Goal: Task Accomplishment & Management: Manage account settings

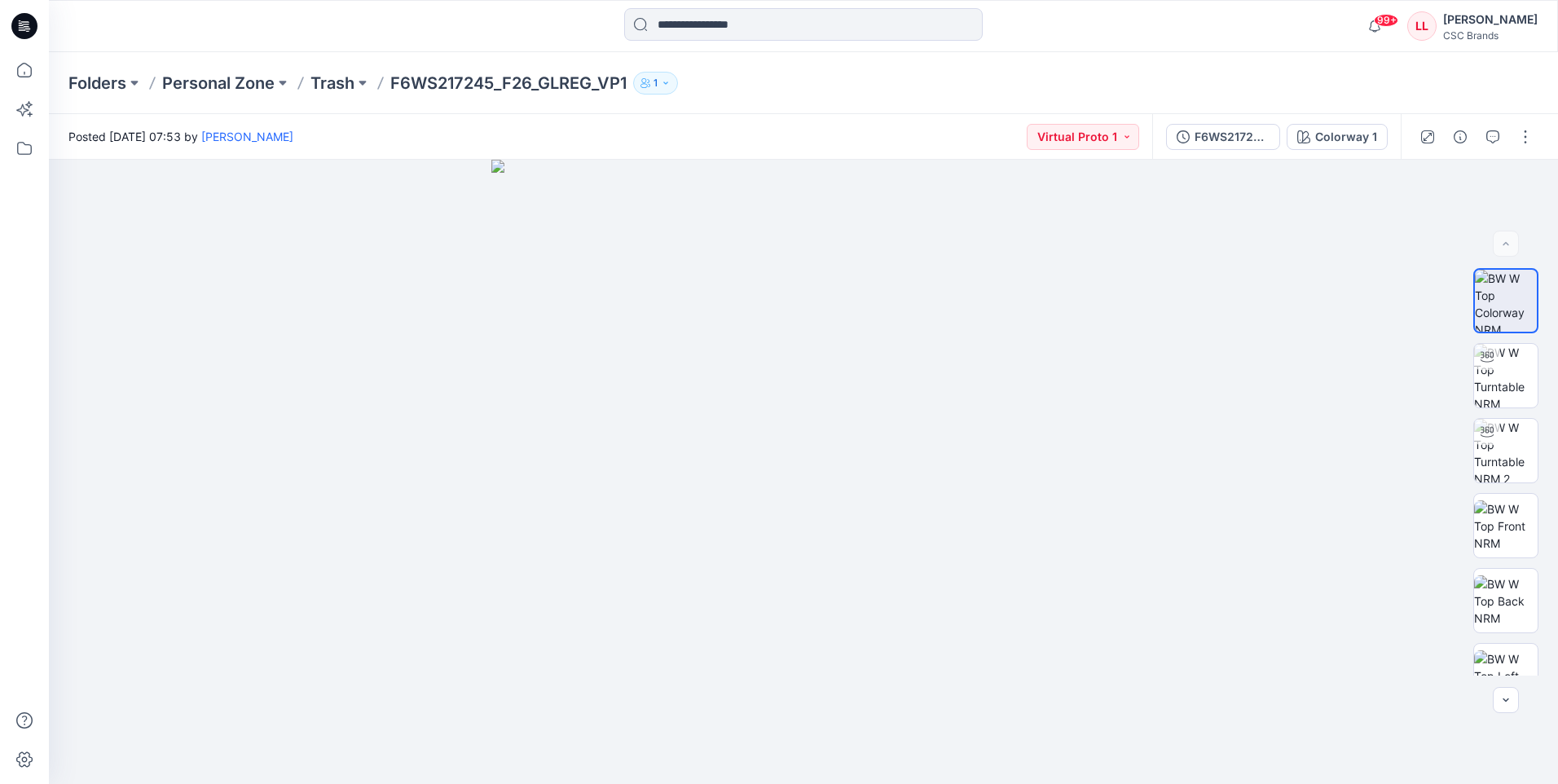
click at [23, 28] on icon at bounding box center [24, 26] width 26 height 26
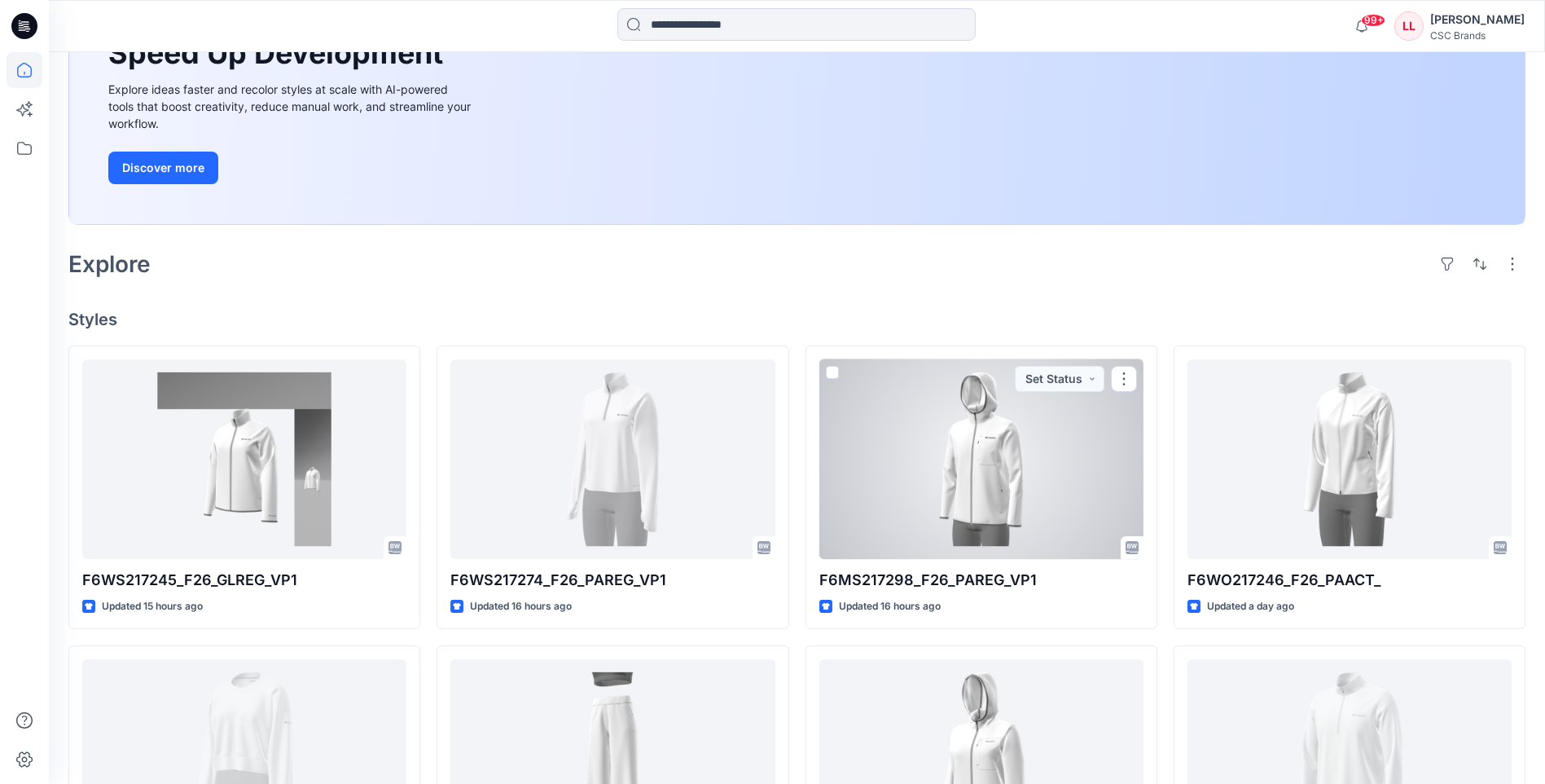
scroll to position [245, 0]
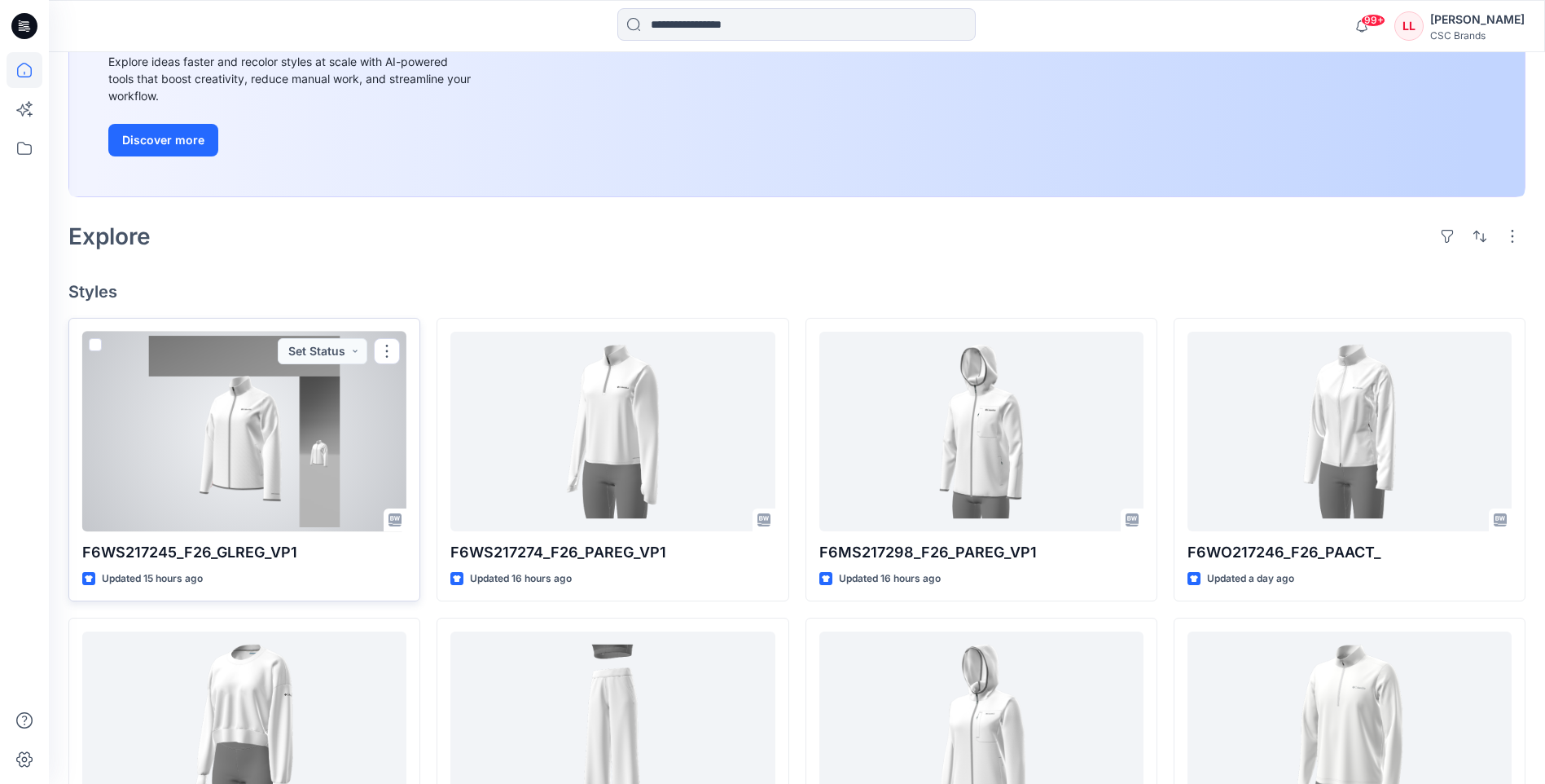
click at [324, 481] on div at bounding box center [245, 431] width 324 height 199
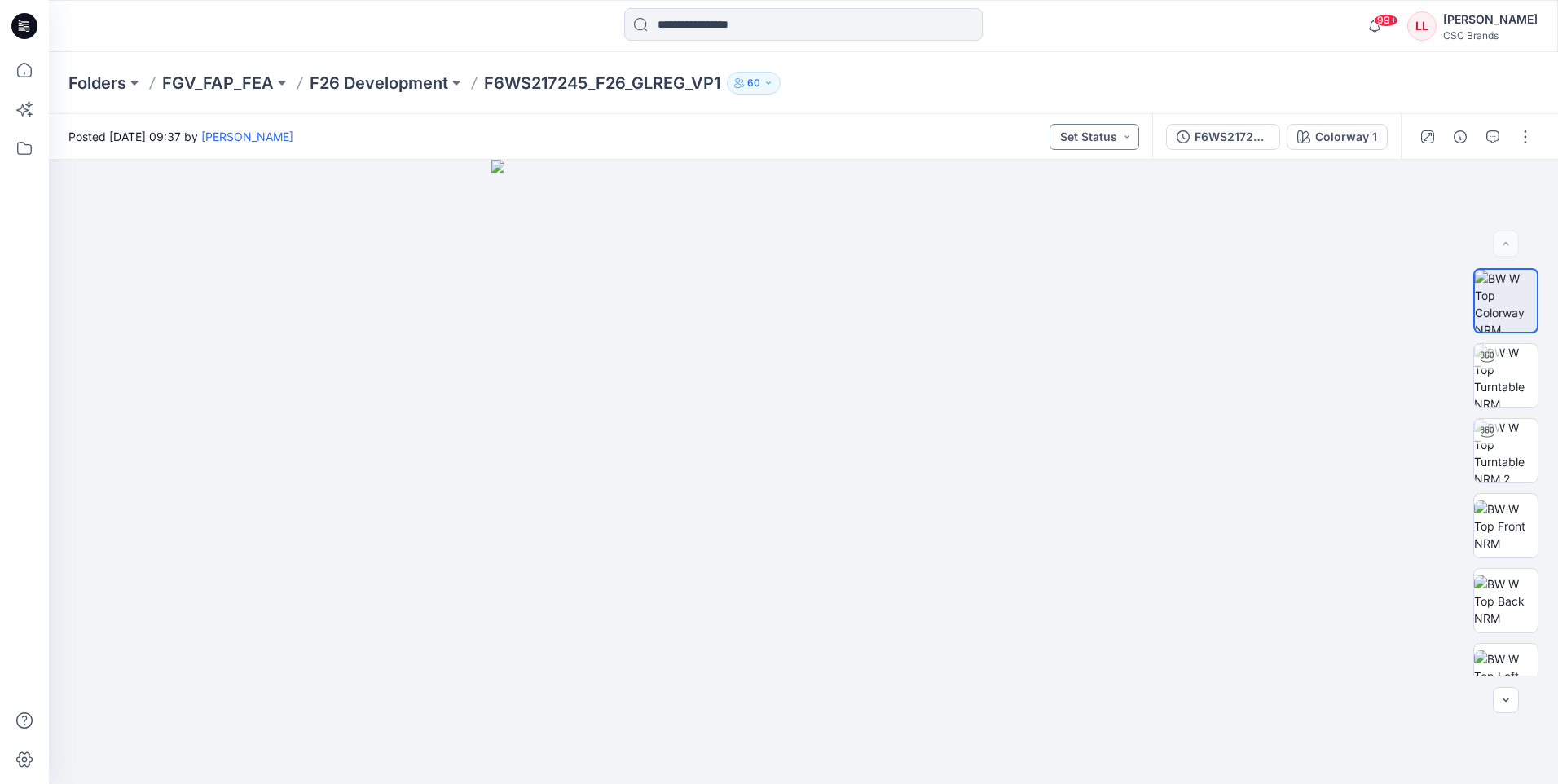
click at [1134, 144] on button "Set Status" at bounding box center [1093, 136] width 89 height 26
click at [1080, 210] on p "Virtual Proto 1" at bounding box center [1064, 212] width 74 height 21
click at [34, 27] on icon at bounding box center [24, 26] width 26 height 26
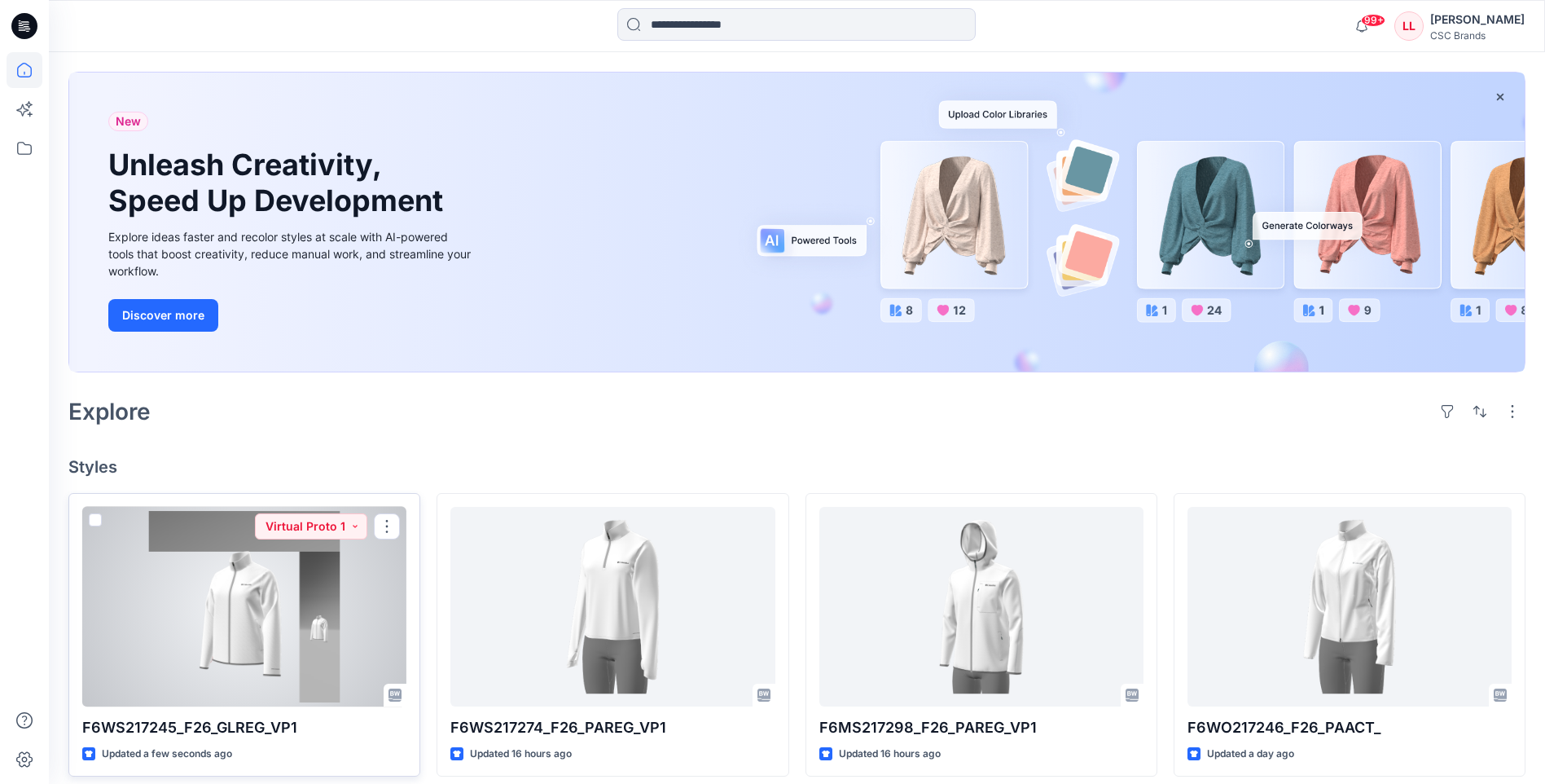
scroll to position [163, 0]
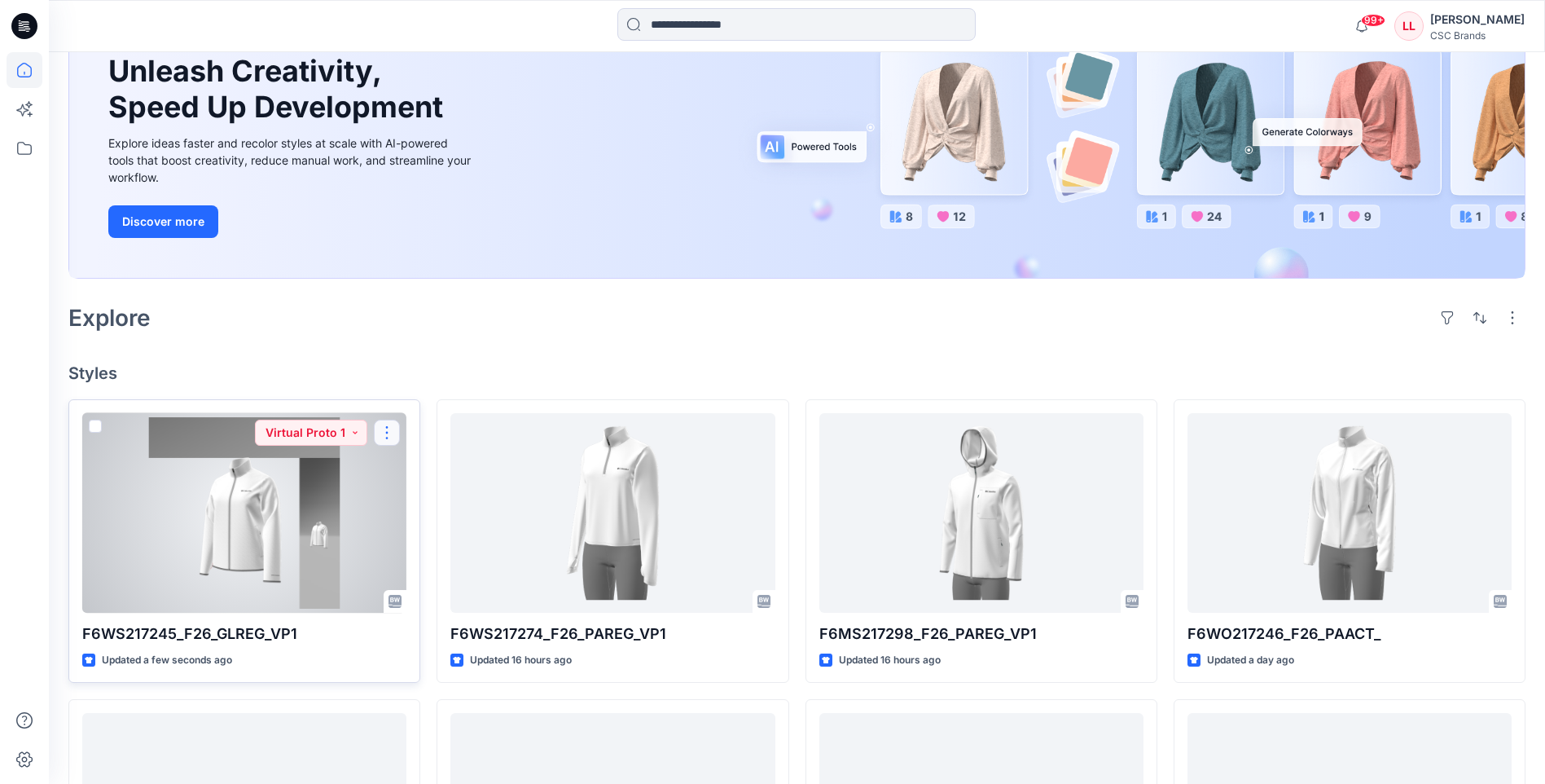
click at [383, 438] on button "button" at bounding box center [387, 432] width 26 height 26
click at [414, 477] on p "Edit" at bounding box center [417, 470] width 20 height 17
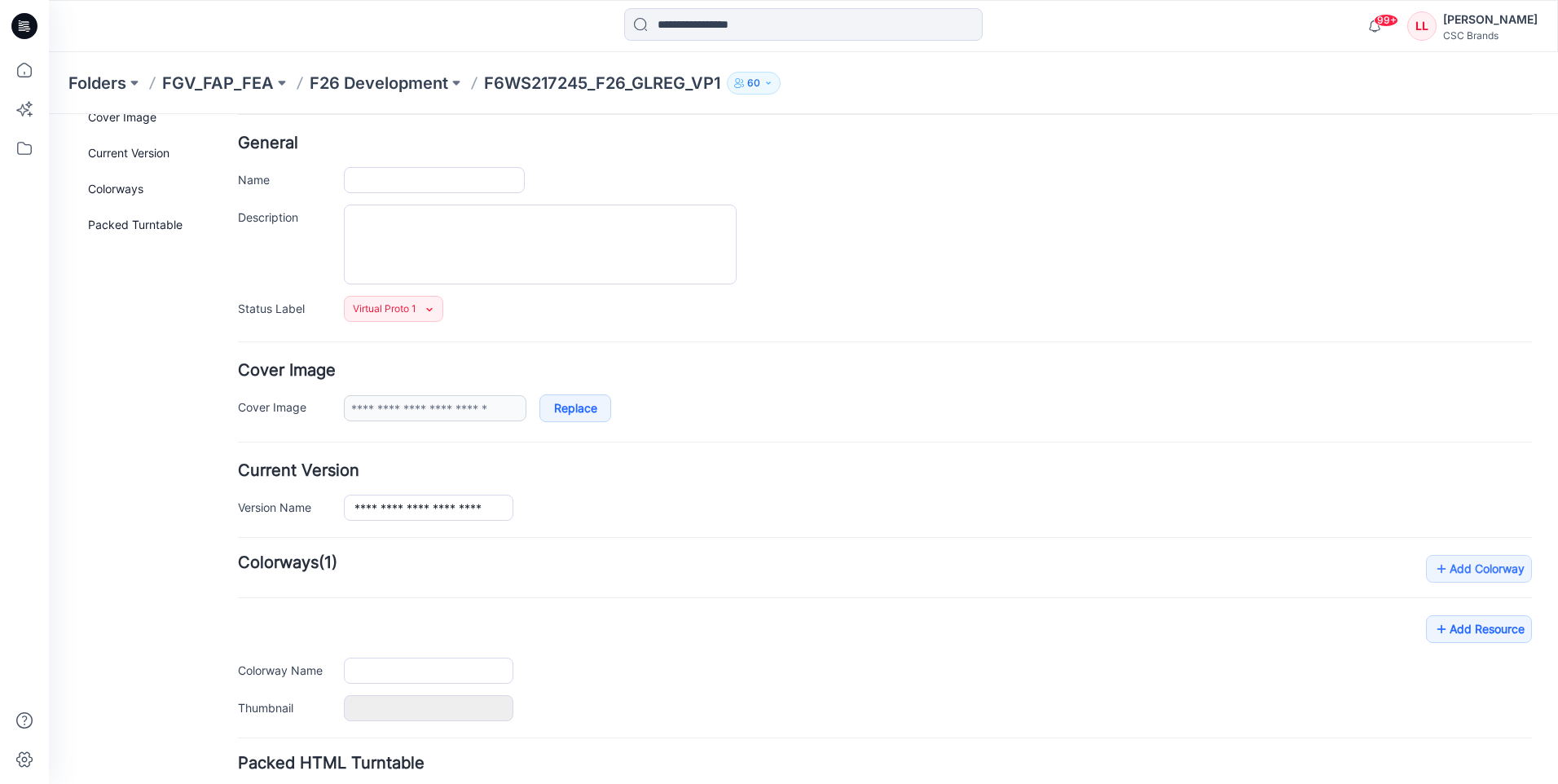
scroll to position [163, 0]
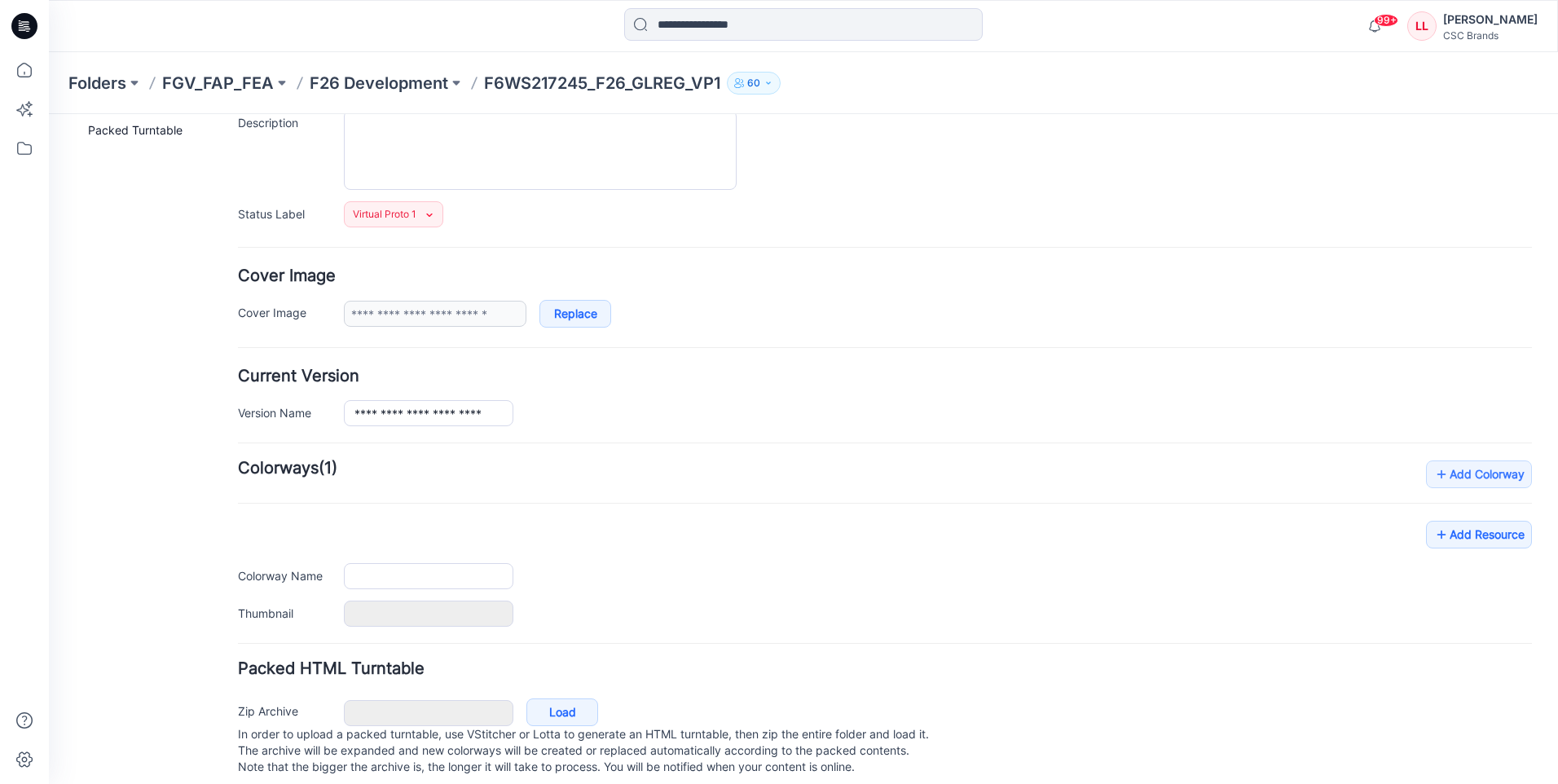
type input "**********"
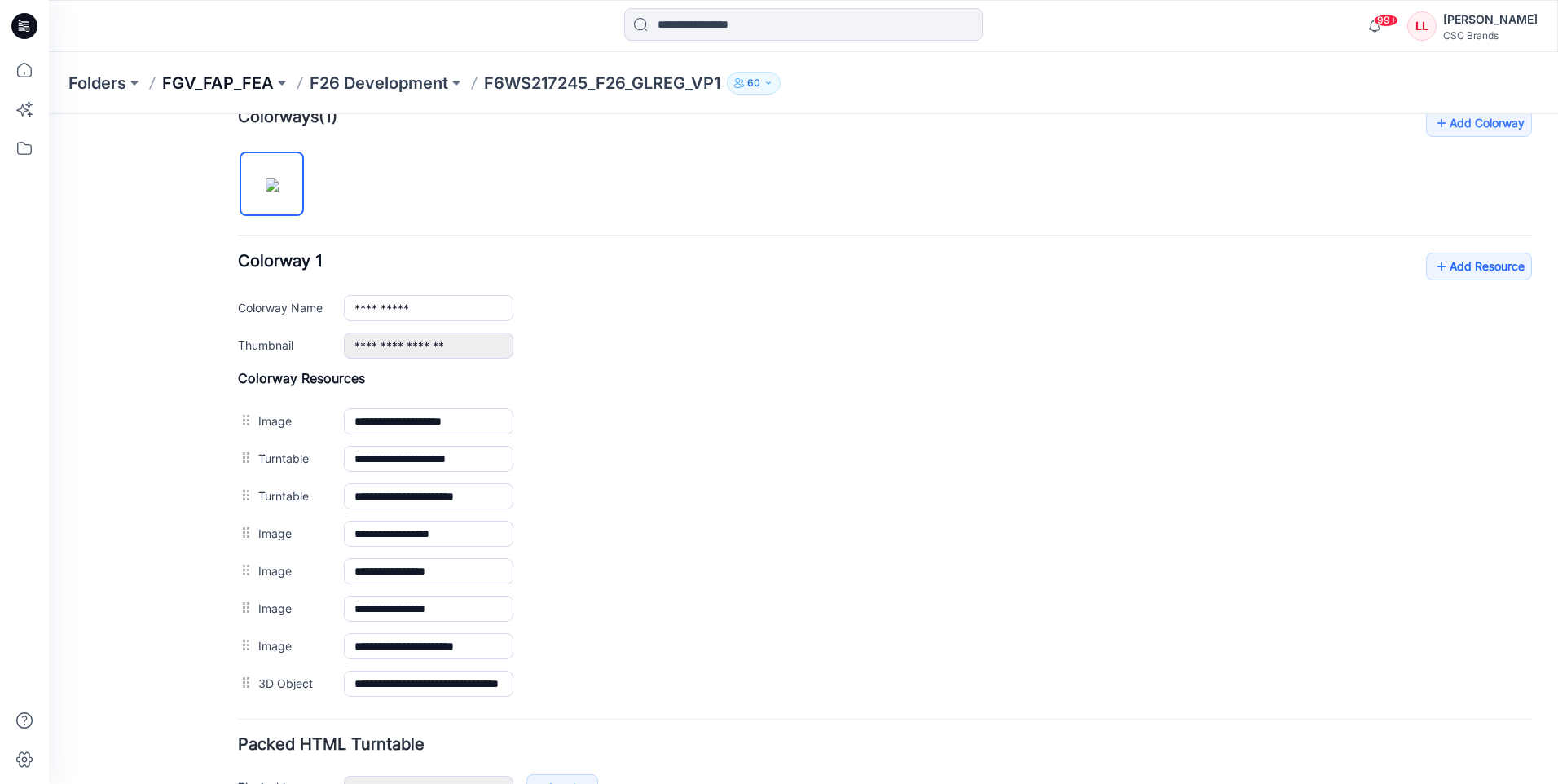
scroll to position [489, 0]
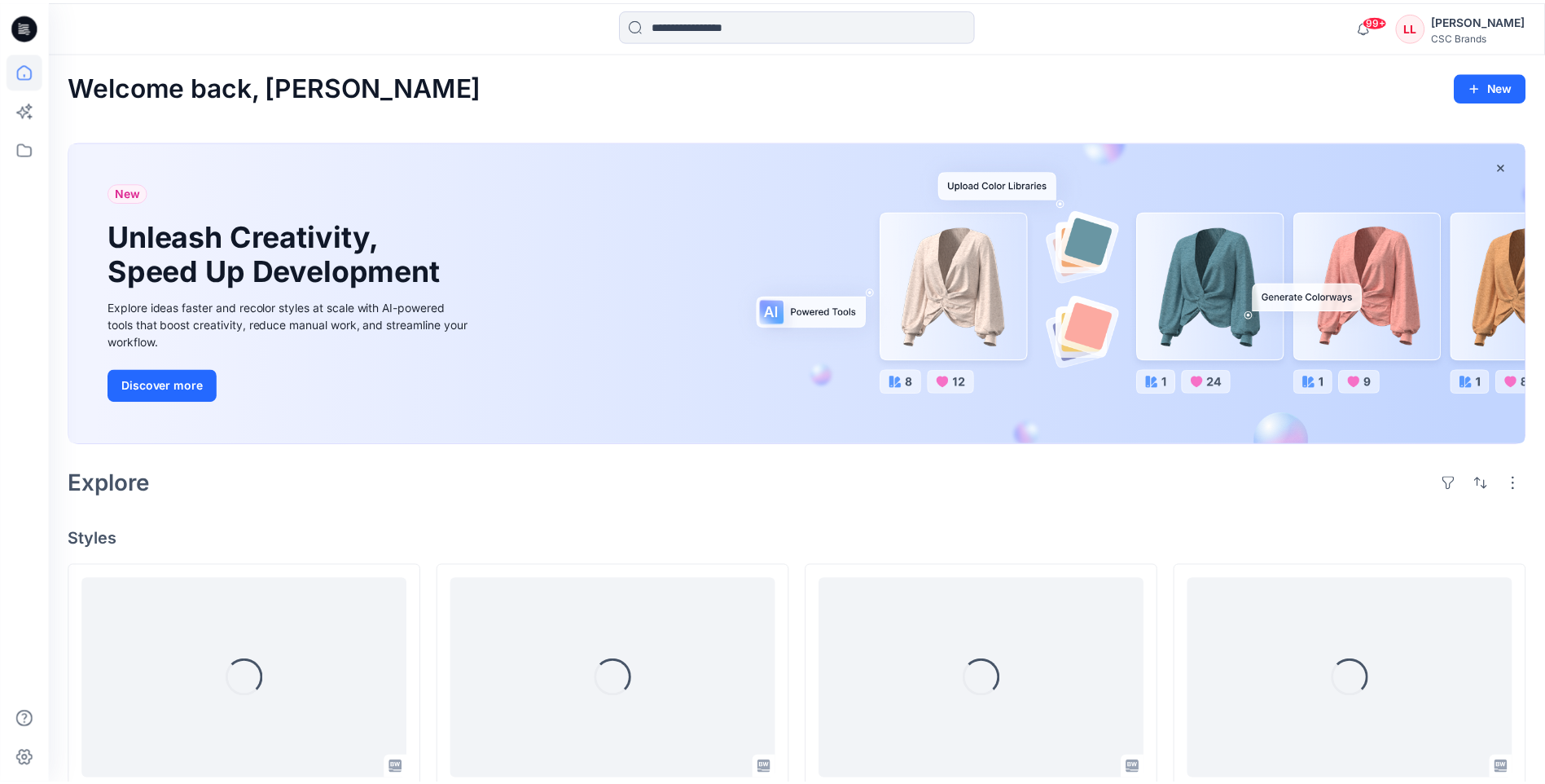
scroll to position [163, 0]
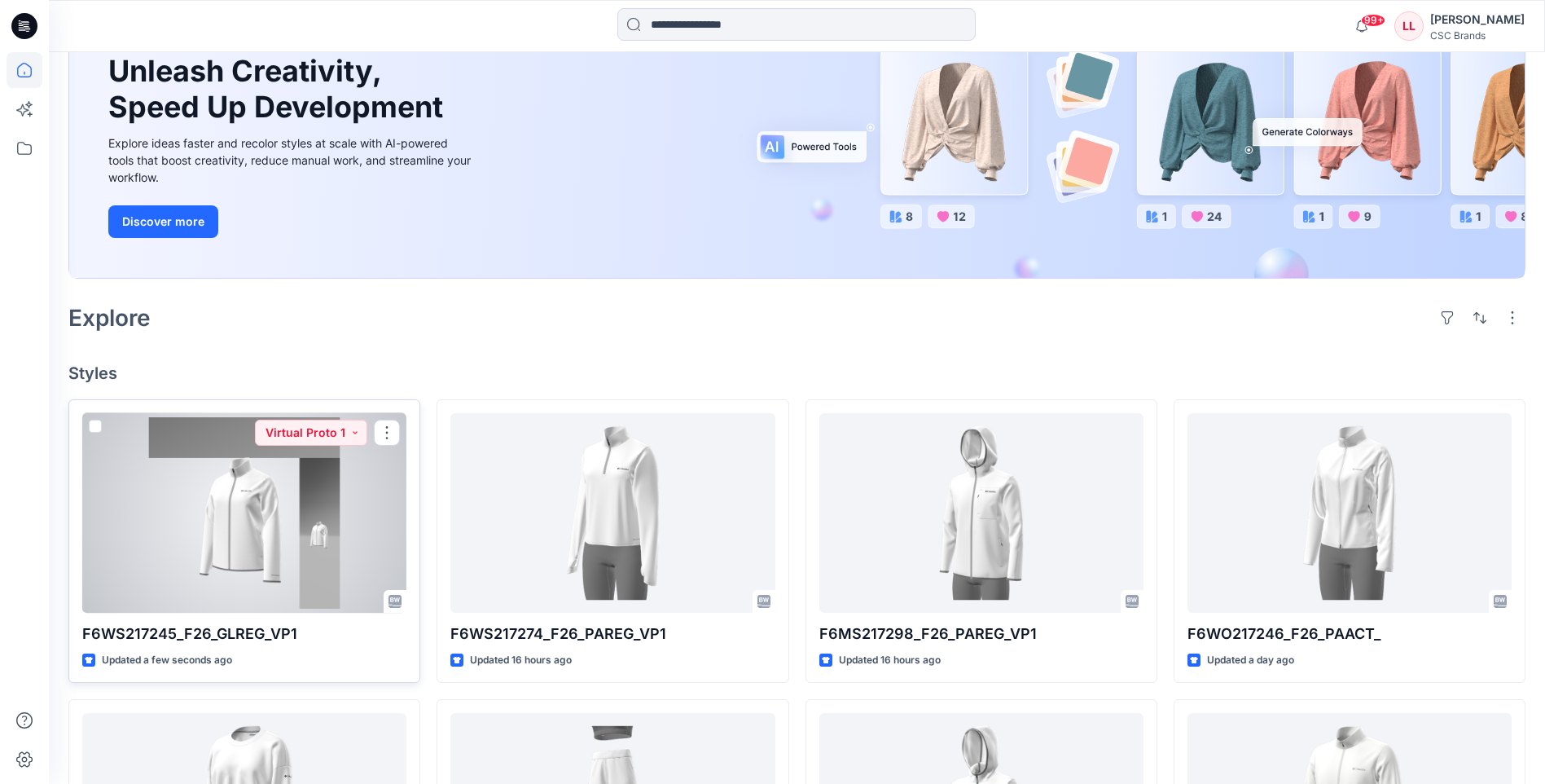
click at [198, 527] on div at bounding box center [245, 513] width 324 height 199
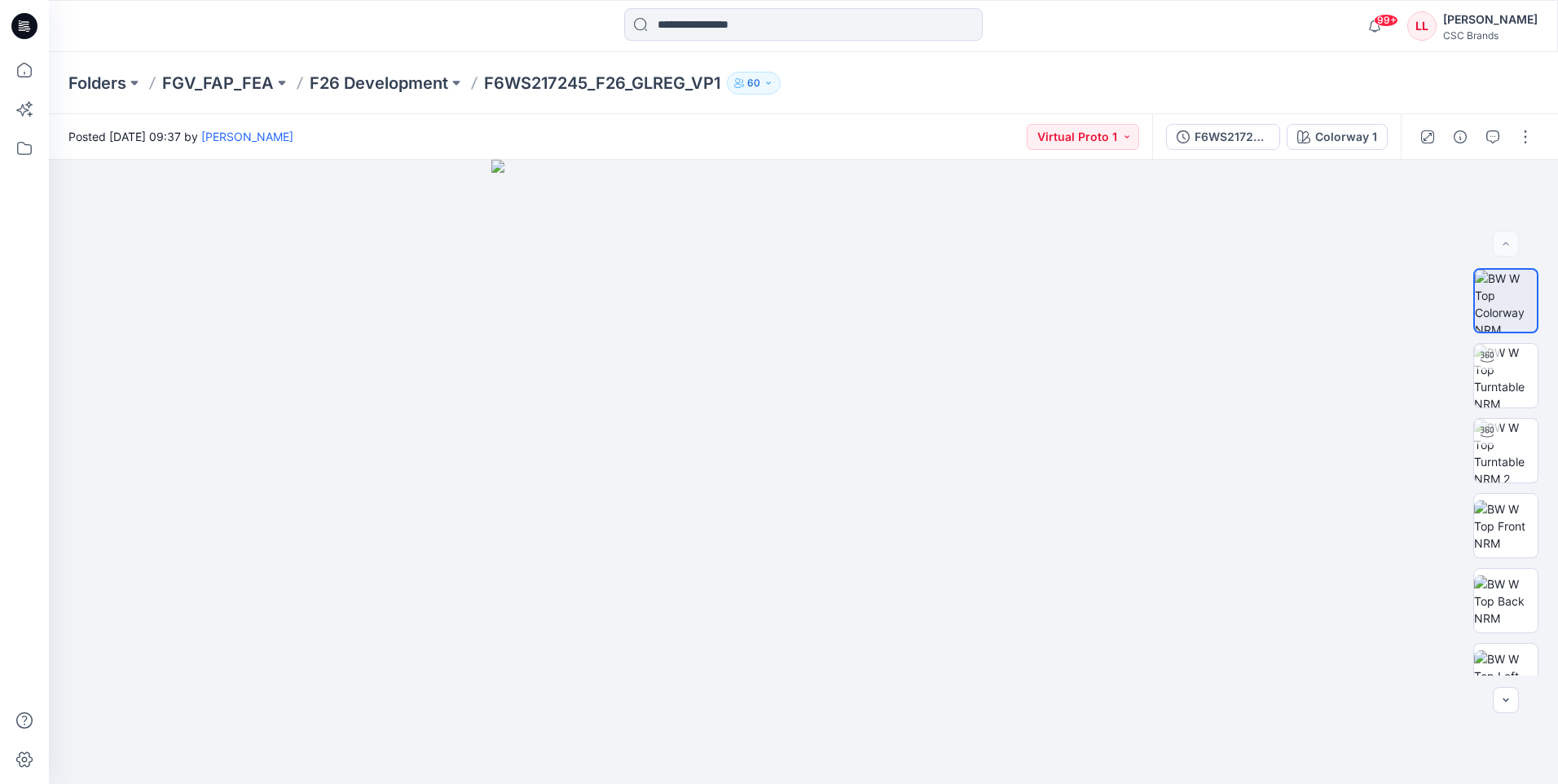
click at [23, 28] on icon at bounding box center [21, 27] width 6 height 1
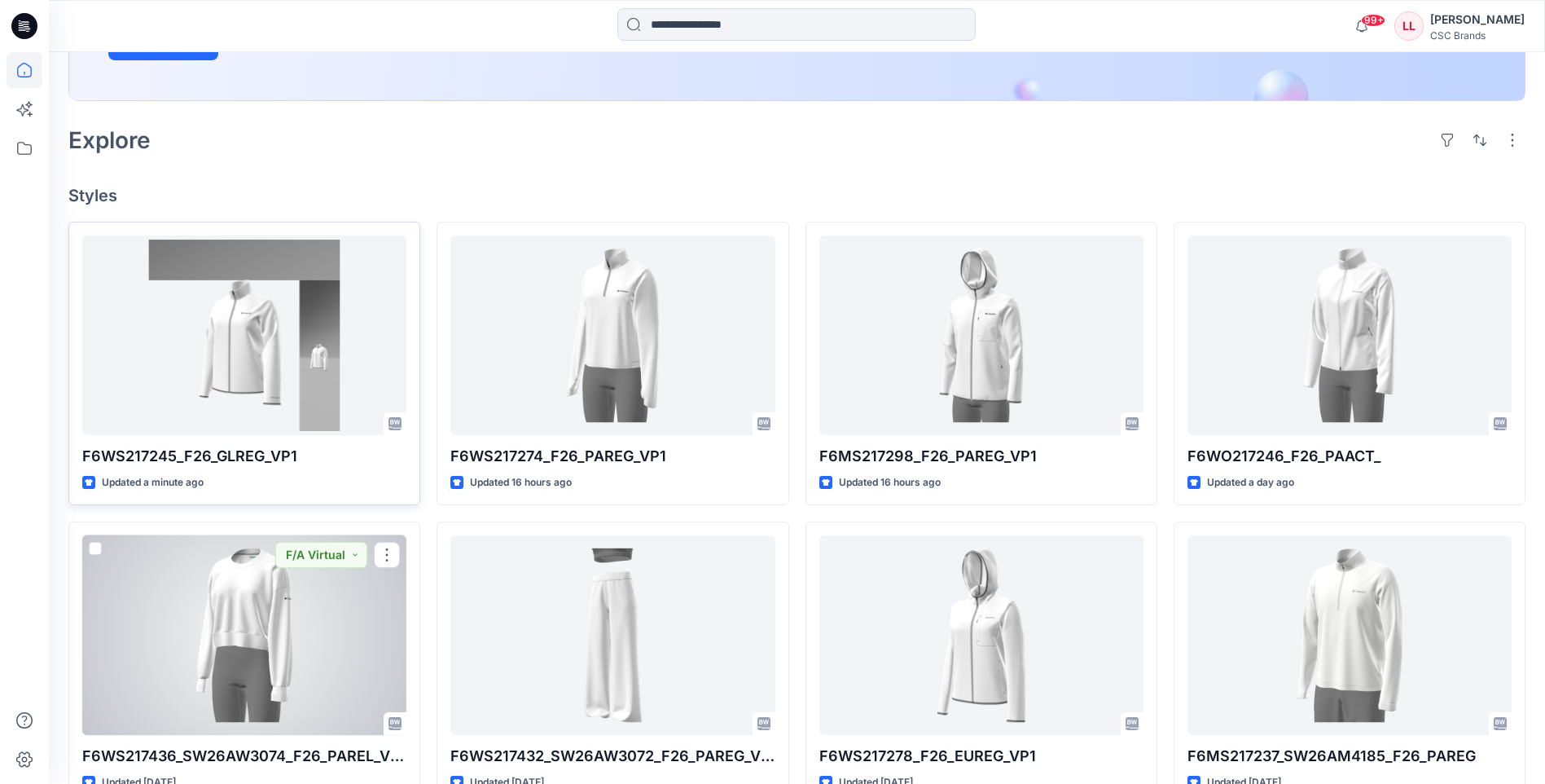
scroll to position [332, 0]
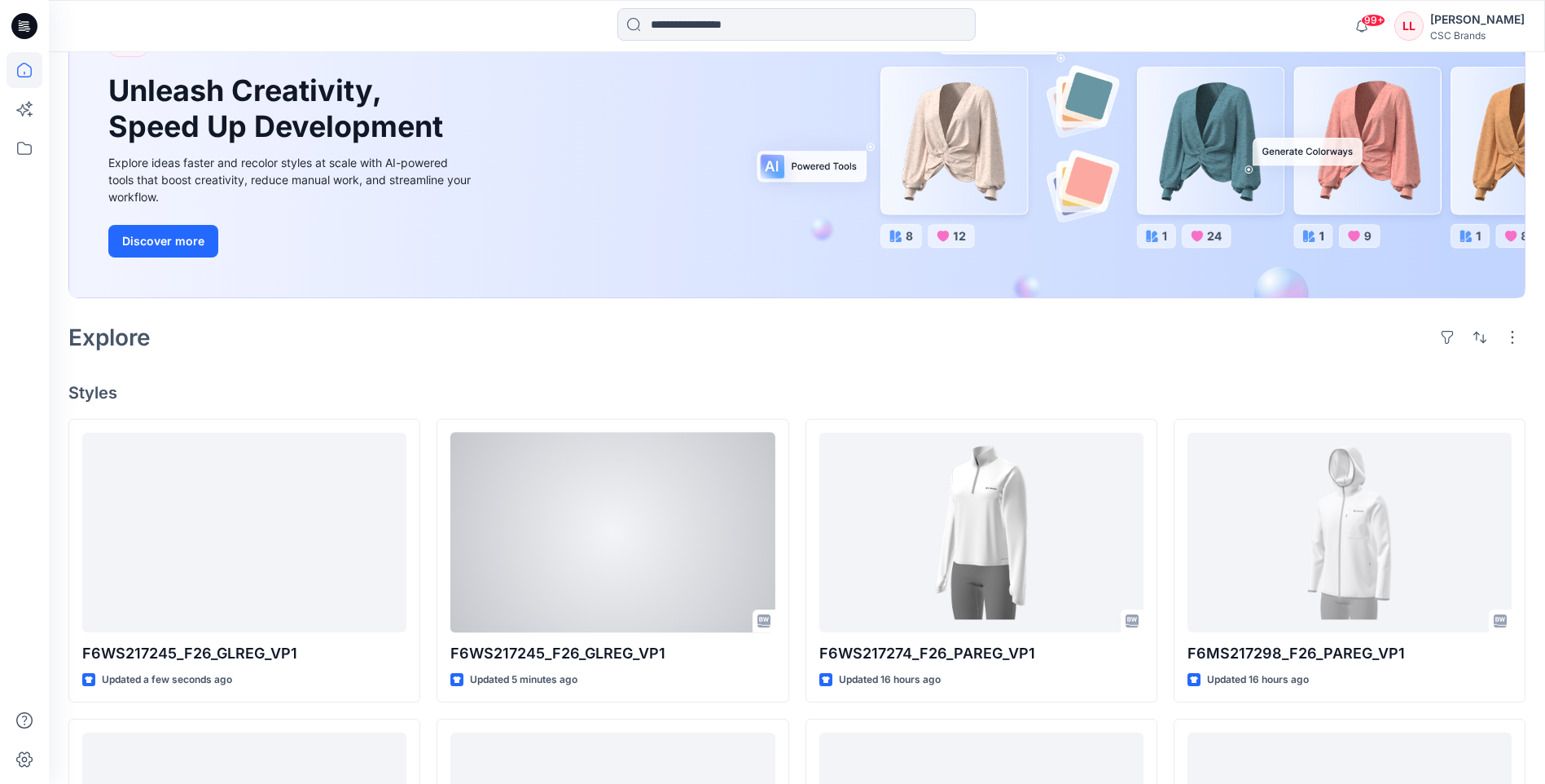
scroll to position [163, 0]
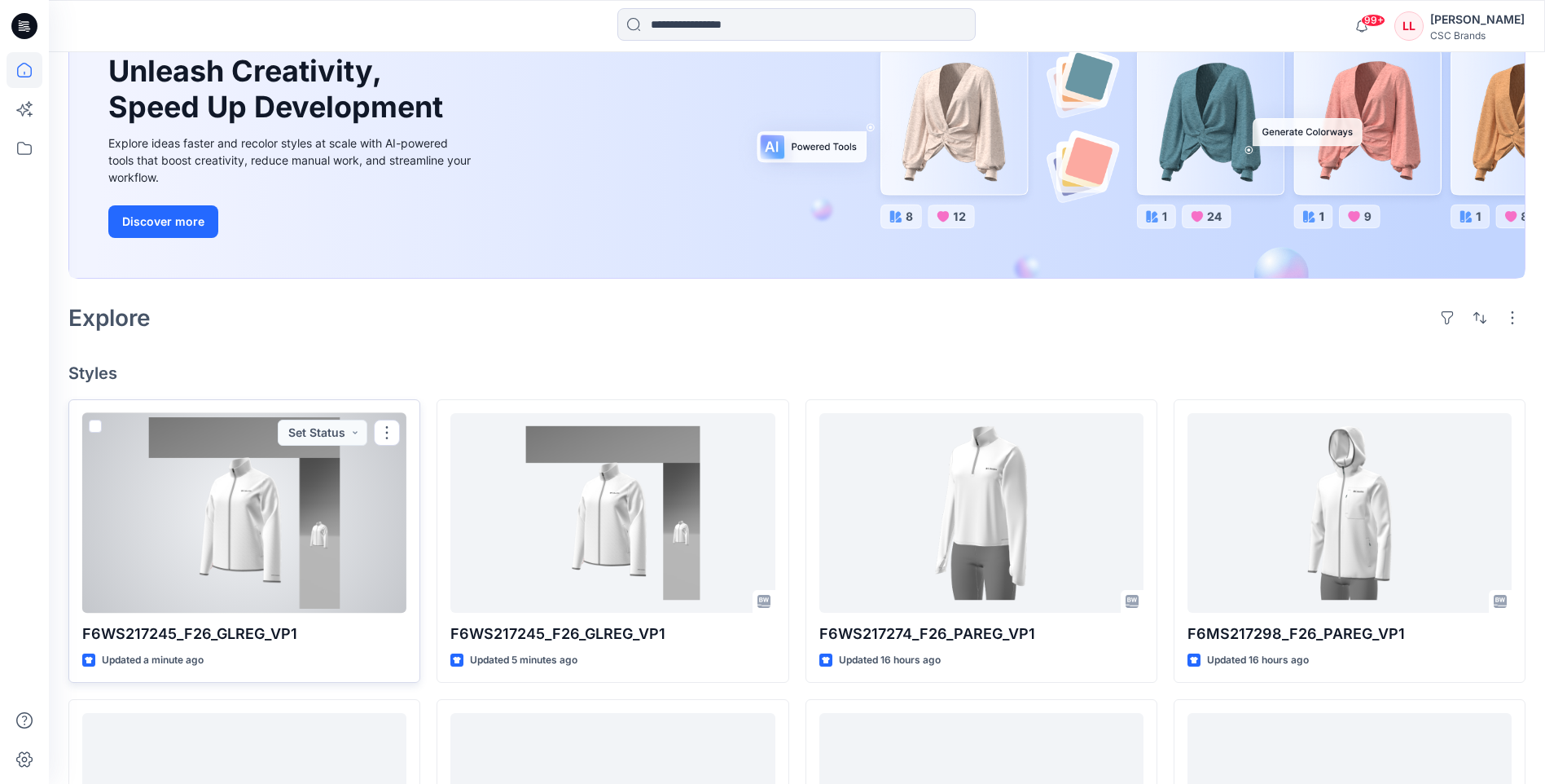
click at [378, 488] on div at bounding box center [245, 513] width 324 height 199
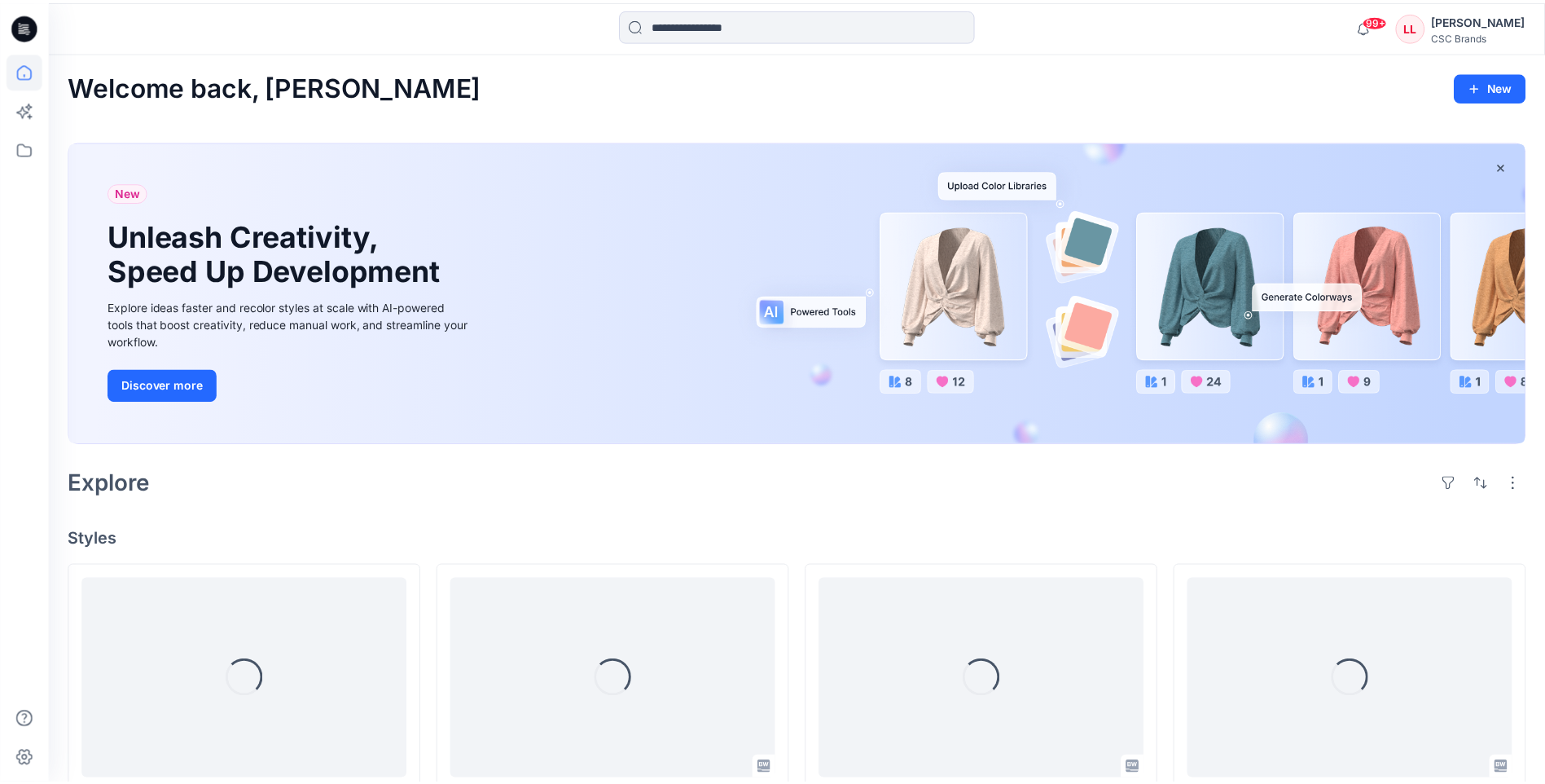
scroll to position [163, 0]
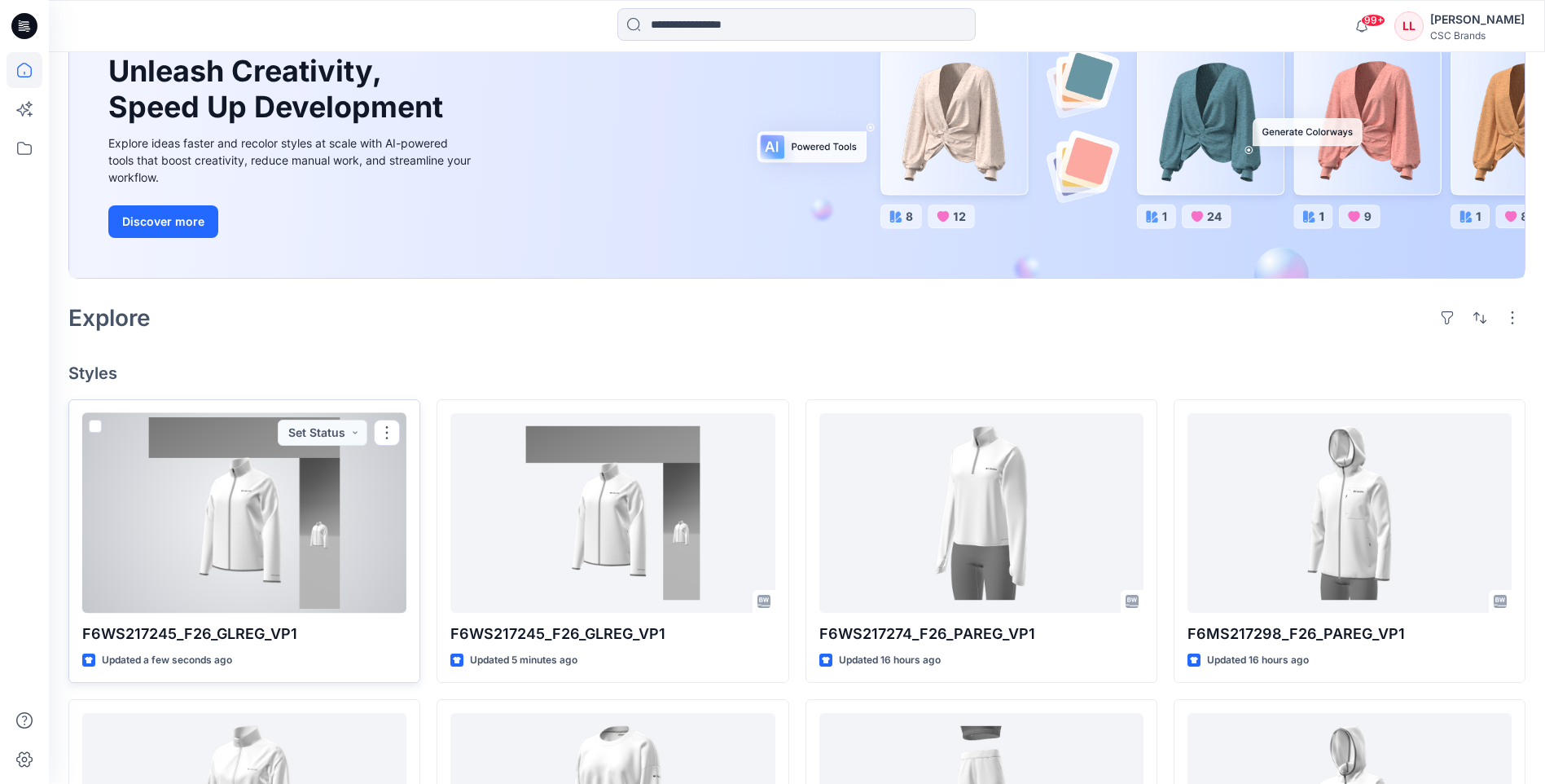
click at [258, 565] on div at bounding box center [245, 513] width 324 height 199
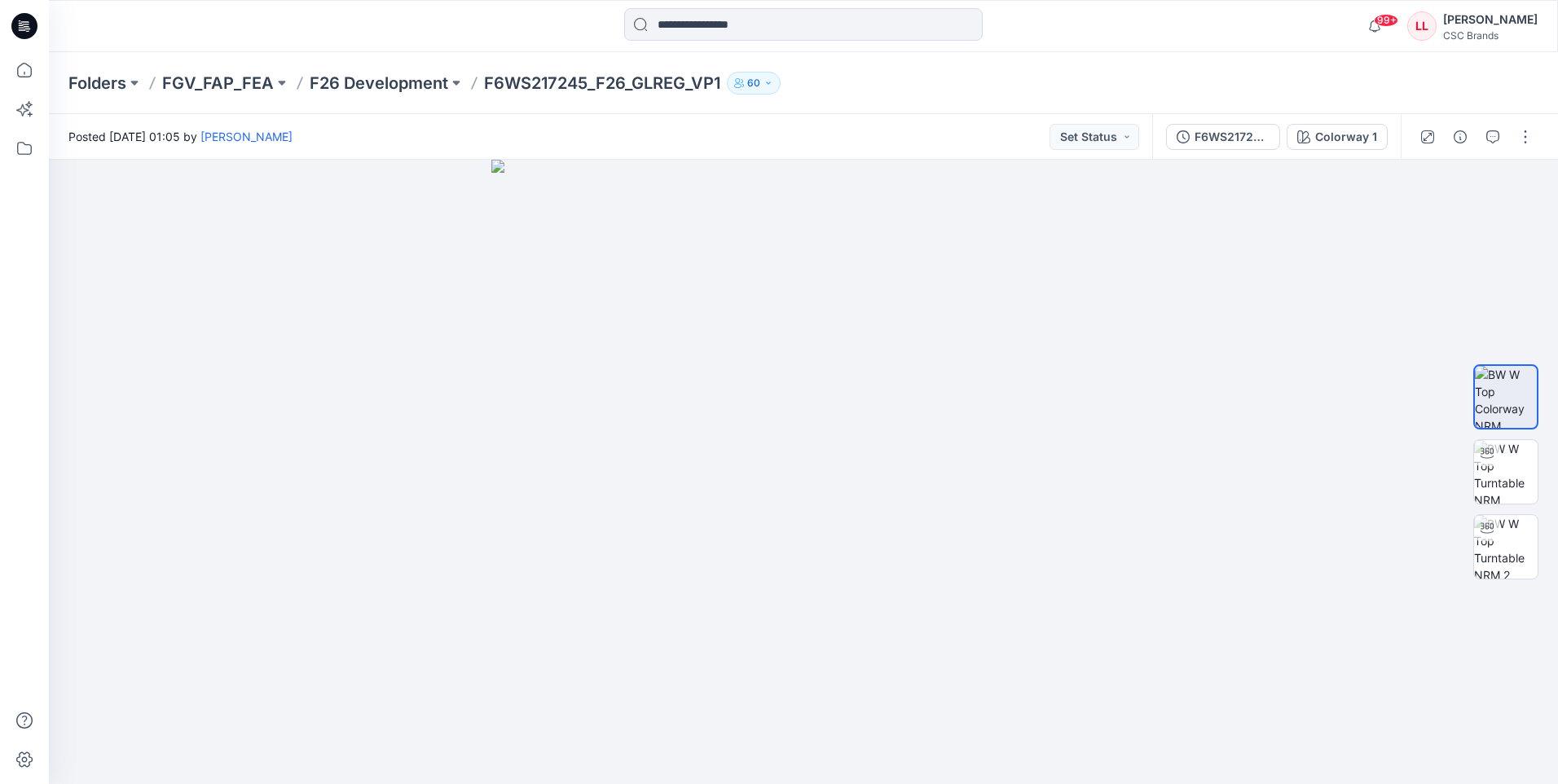
drag, startPoint x: 26, startPoint y: 26, endPoint x: 45, endPoint y: 73, distance: 50.7
click at [26, 28] on icon at bounding box center [24, 26] width 26 height 52
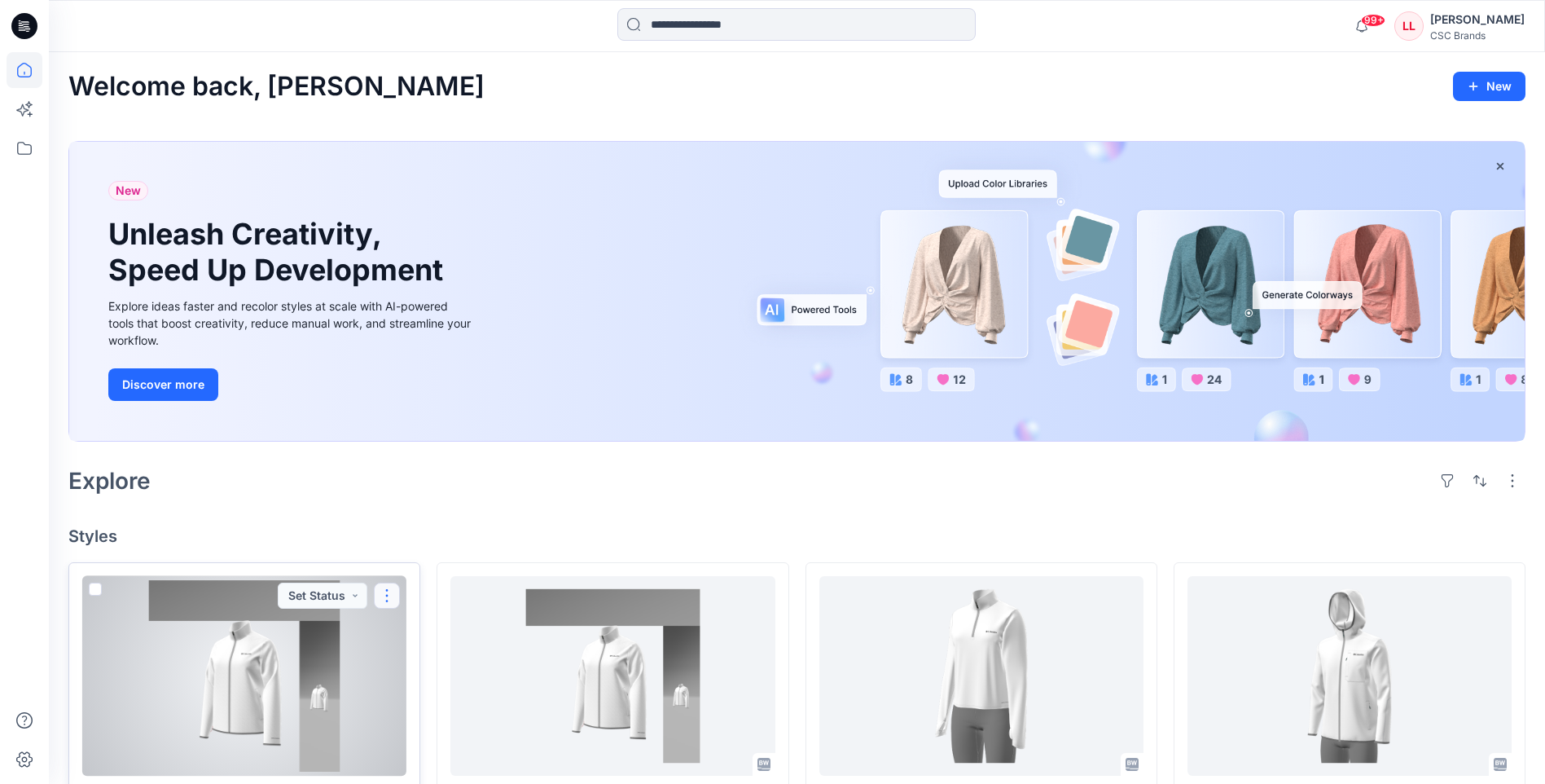
click at [379, 604] on button "button" at bounding box center [387, 595] width 26 height 26
click at [425, 633] on p "Edit" at bounding box center [417, 633] width 20 height 17
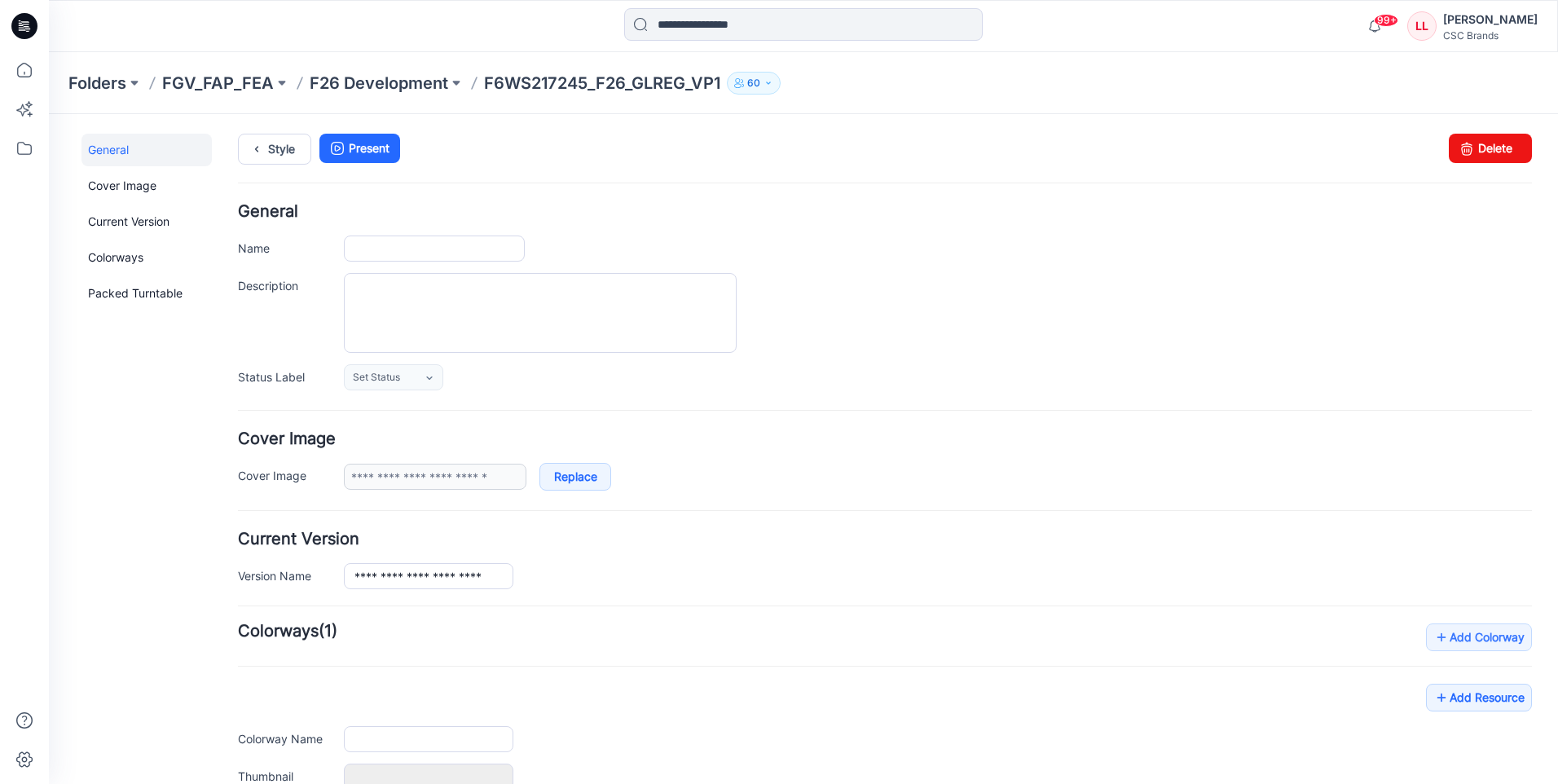
type input "**********"
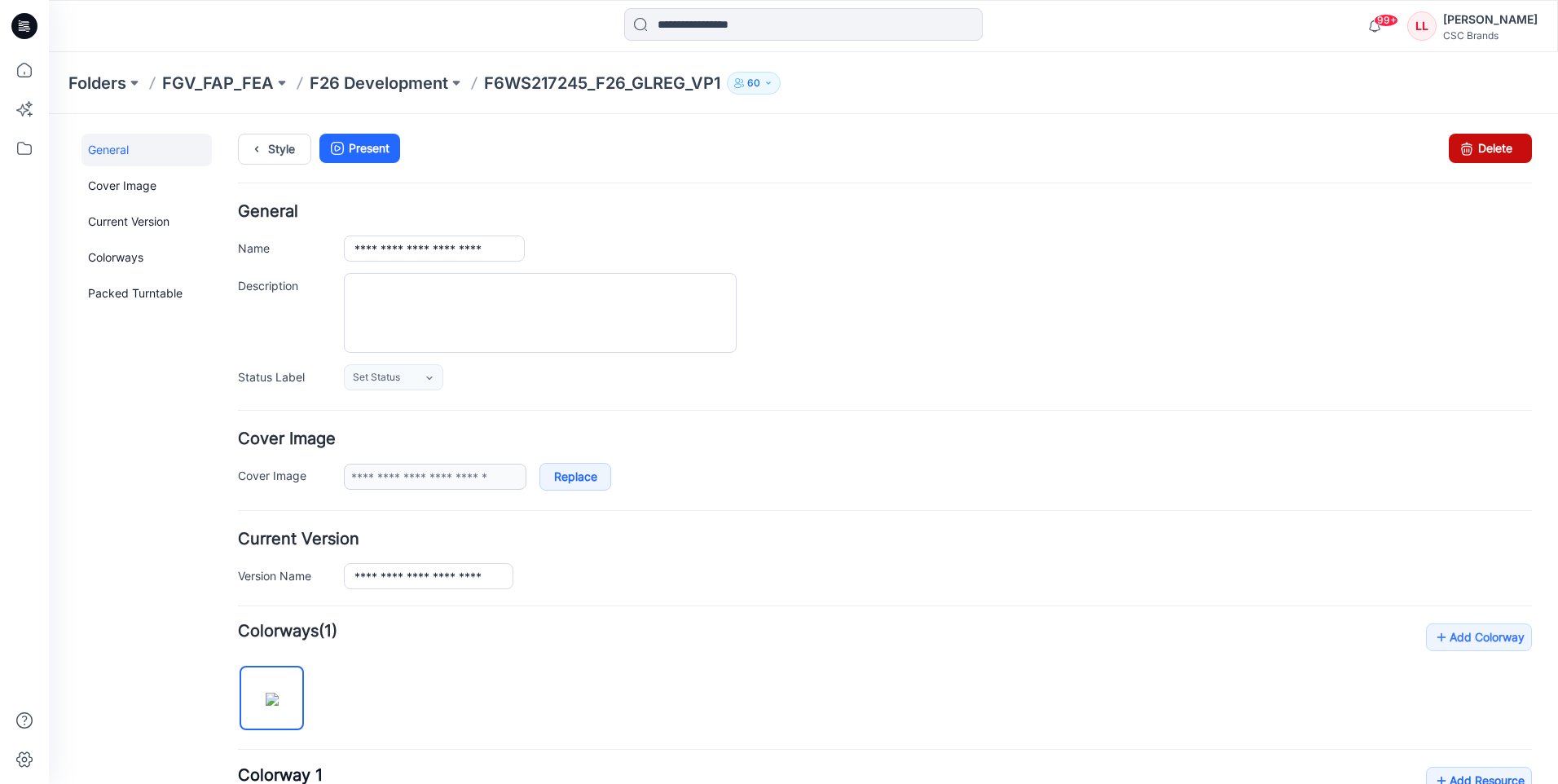
drag, startPoint x: 1474, startPoint y: 158, endPoint x: 903, endPoint y: 190, distance: 571.9
click at [1474, 158] on link "Delete" at bounding box center [1491, 148] width 84 height 29
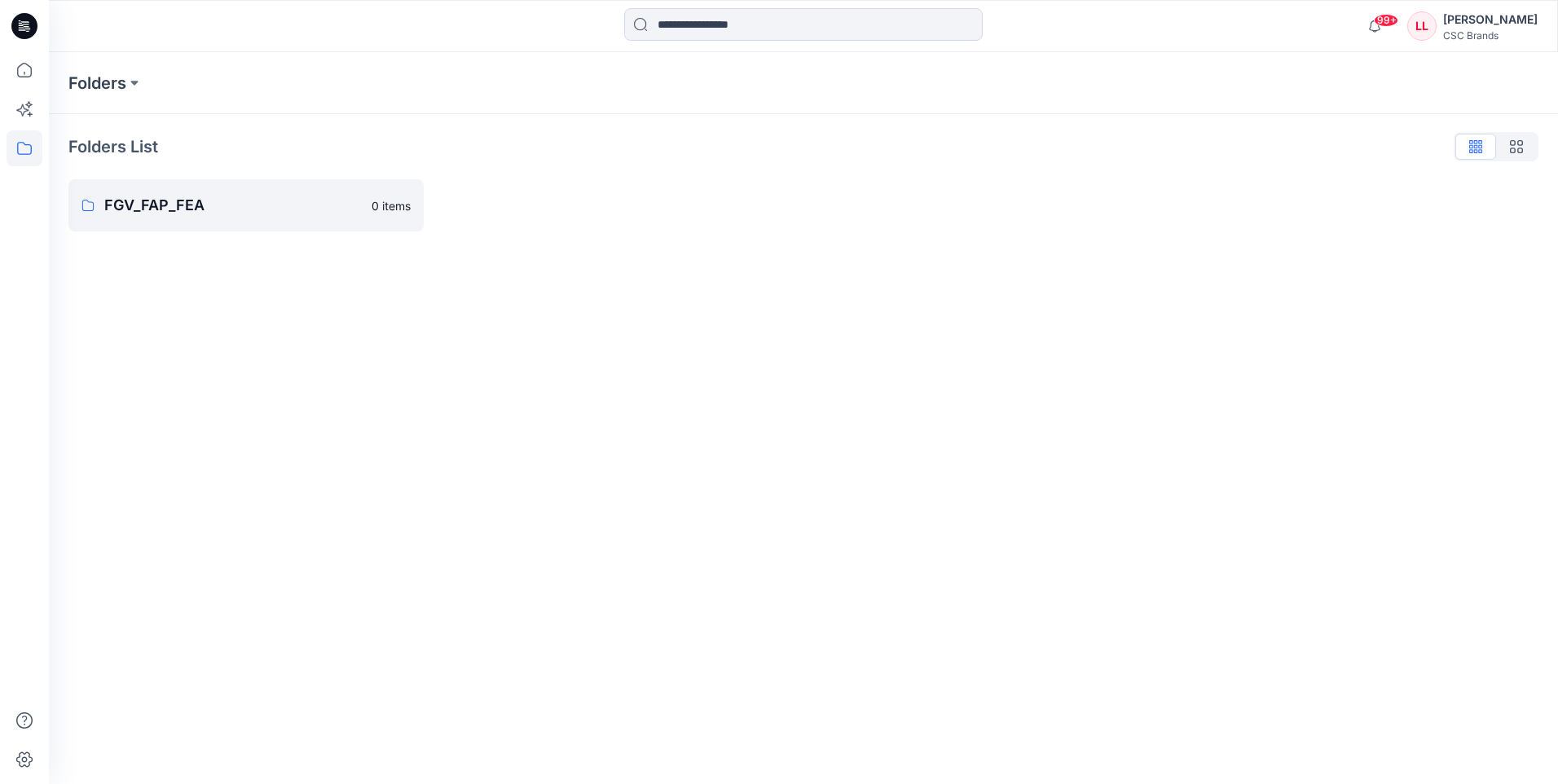
click at [19, 21] on icon at bounding box center [20, 20] width 3 height 1
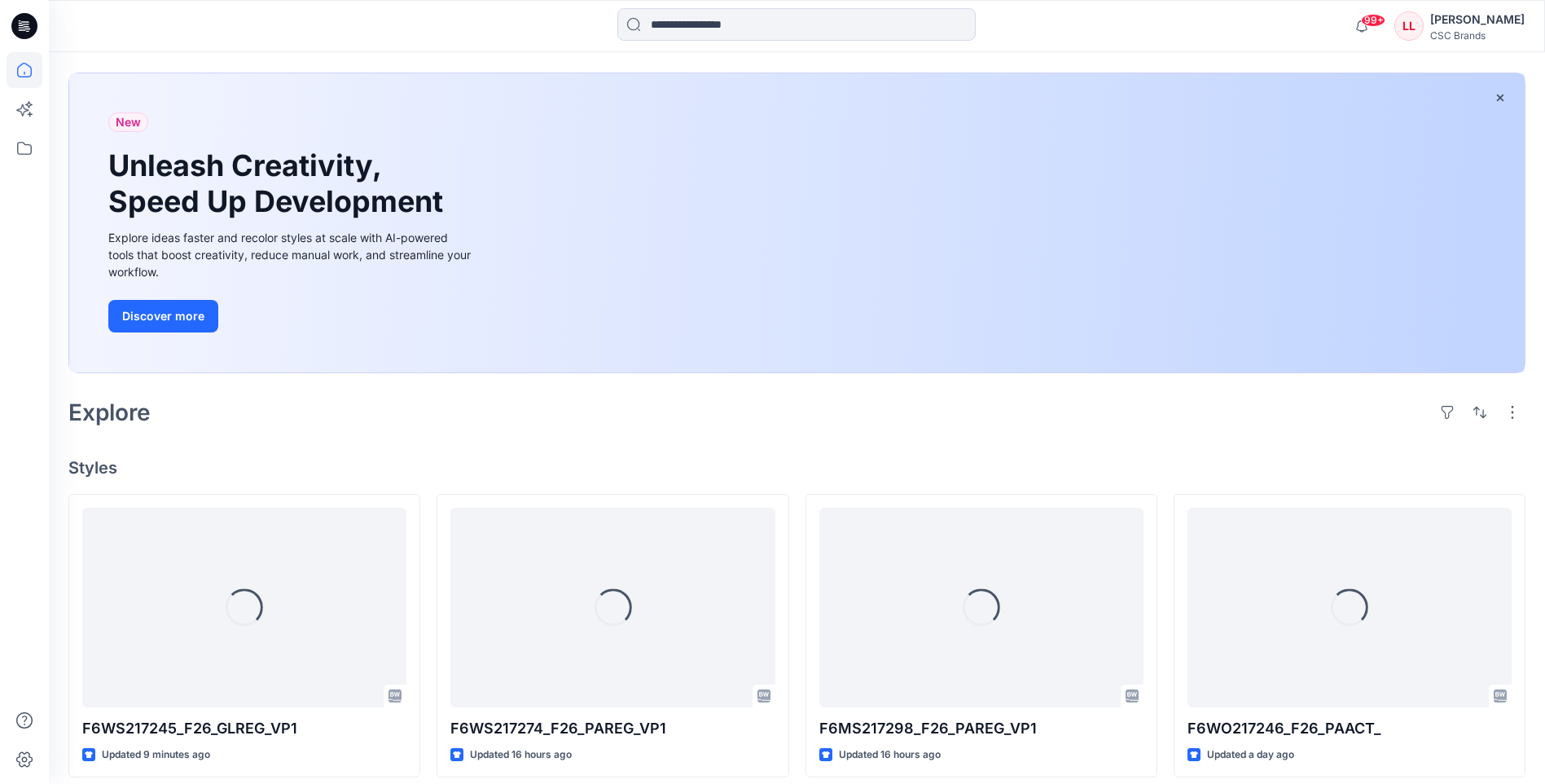
scroll to position [163, 0]
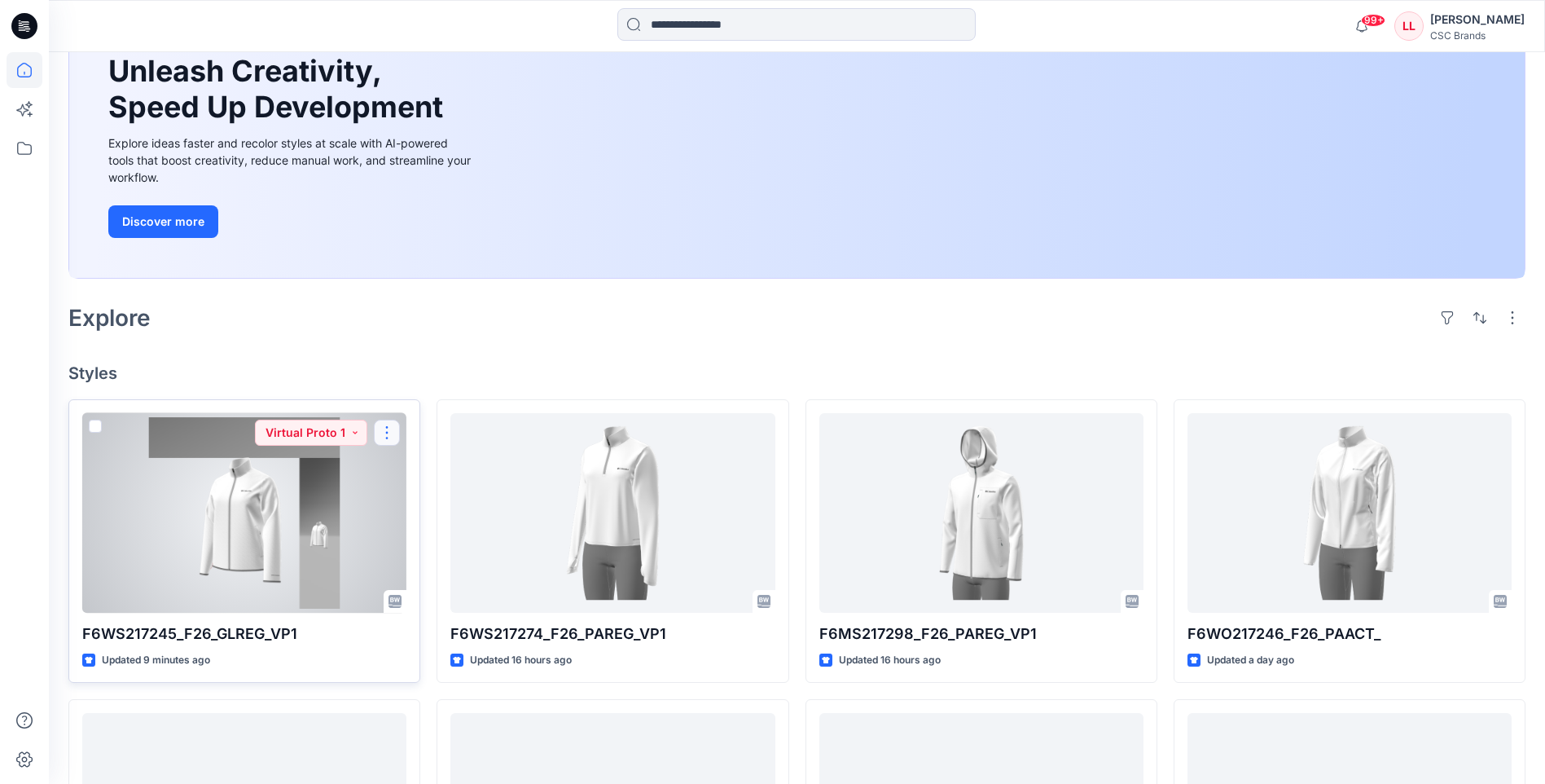
click at [380, 434] on button "button" at bounding box center [387, 432] width 26 height 26
click at [430, 471] on button "Edit" at bounding box center [465, 470] width 176 height 30
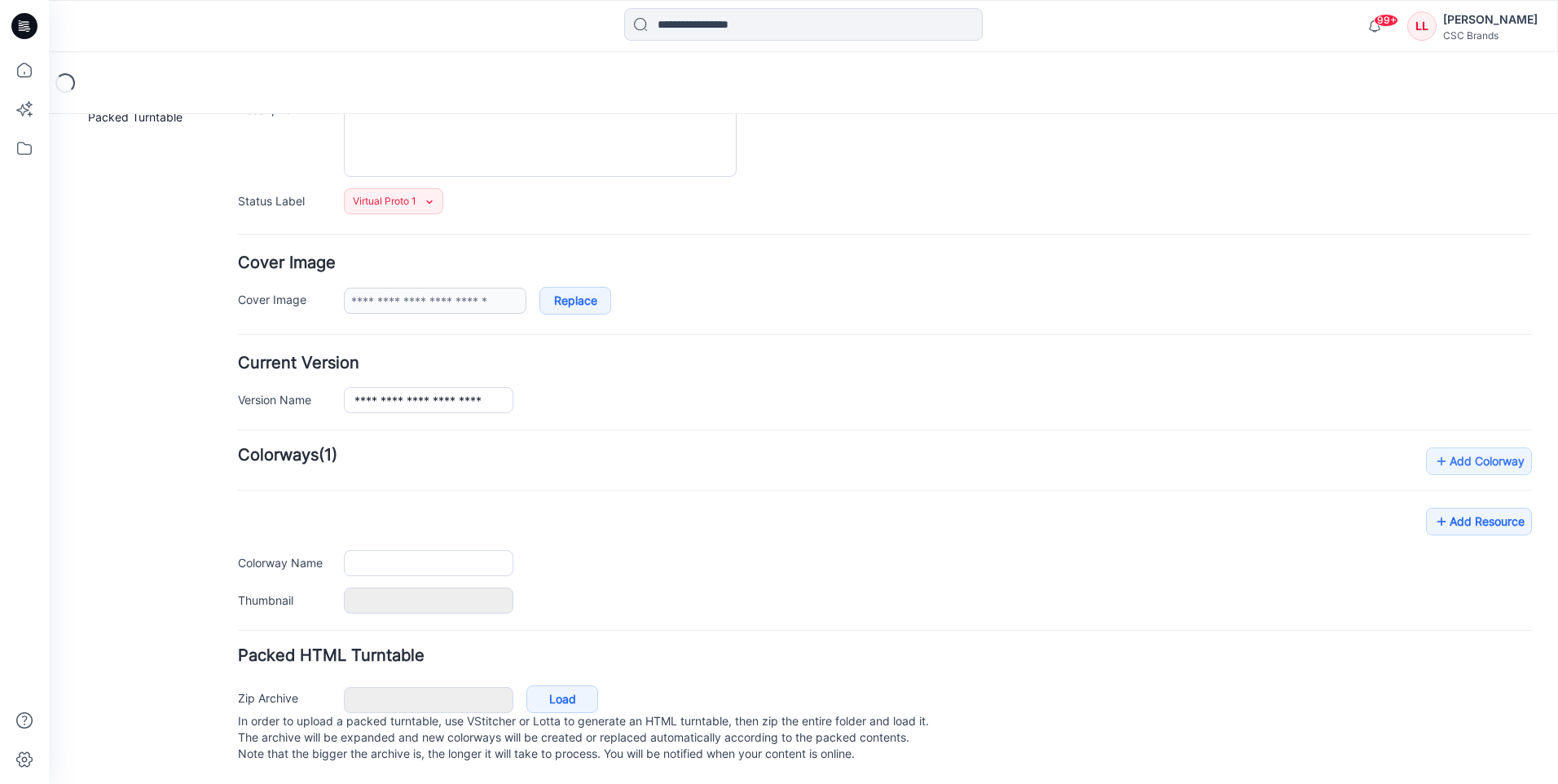
type input "**********"
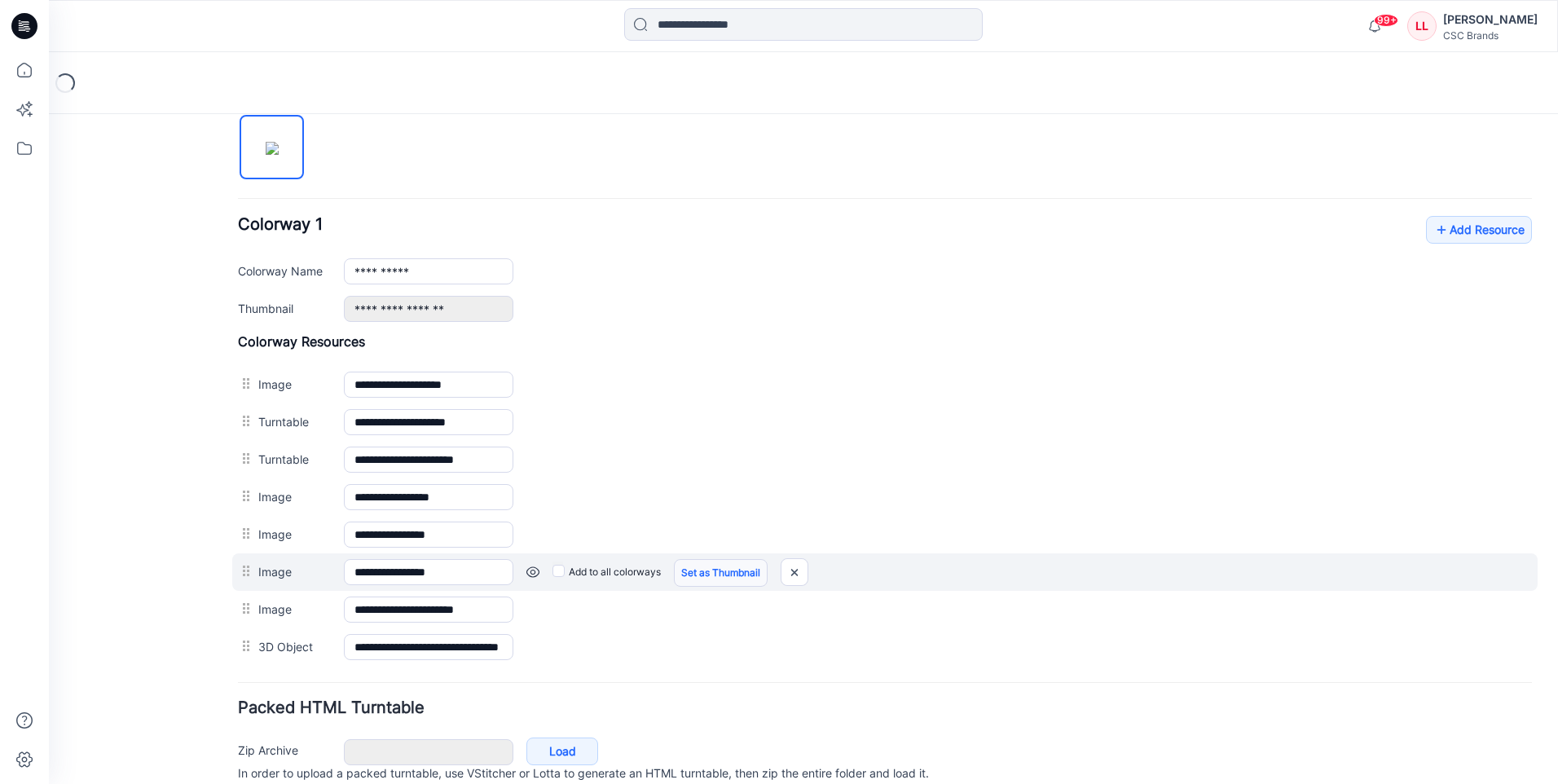
scroll to position [456, 0]
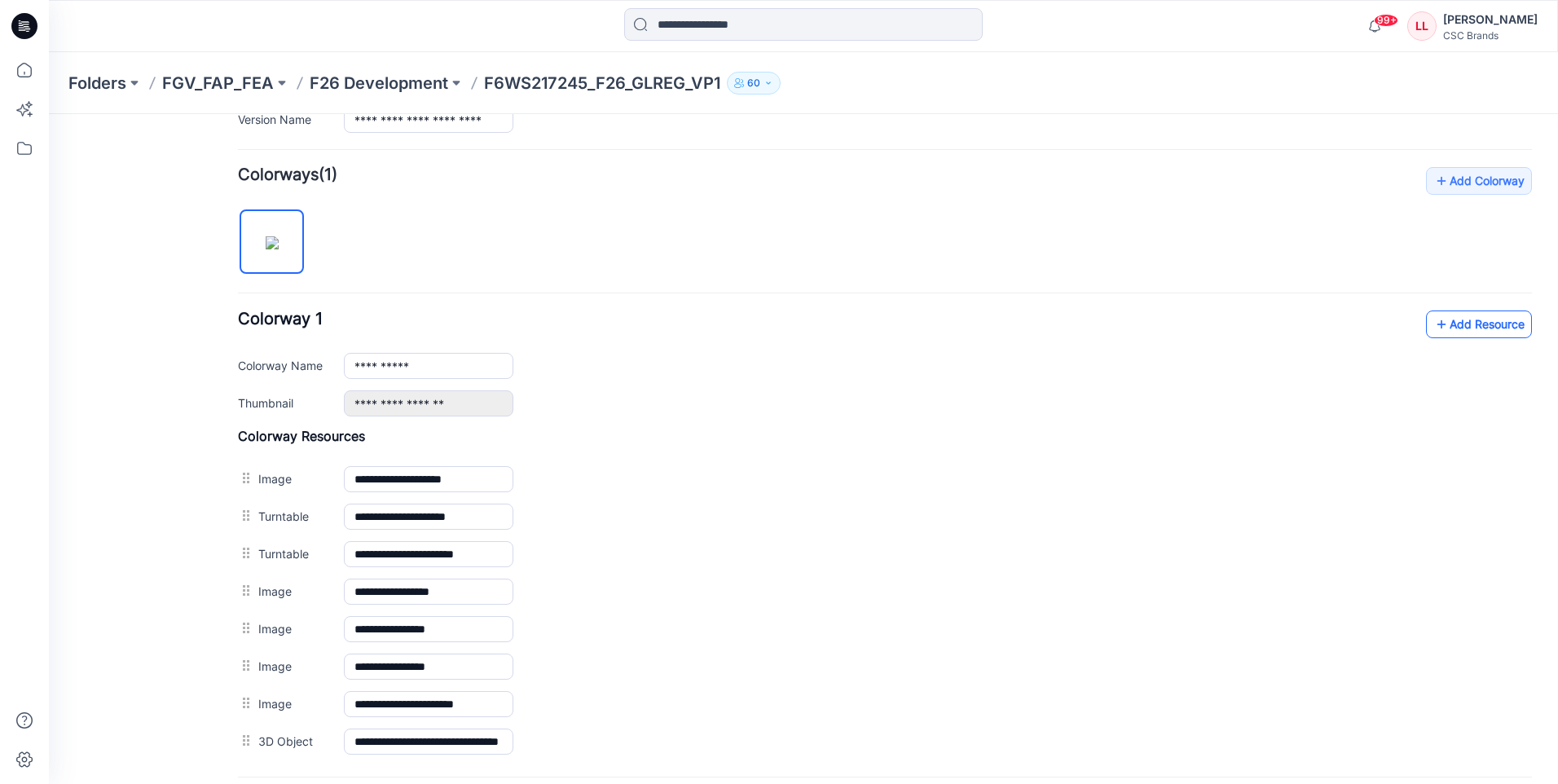
click at [1470, 332] on link "Add Resource" at bounding box center [1479, 324] width 106 height 28
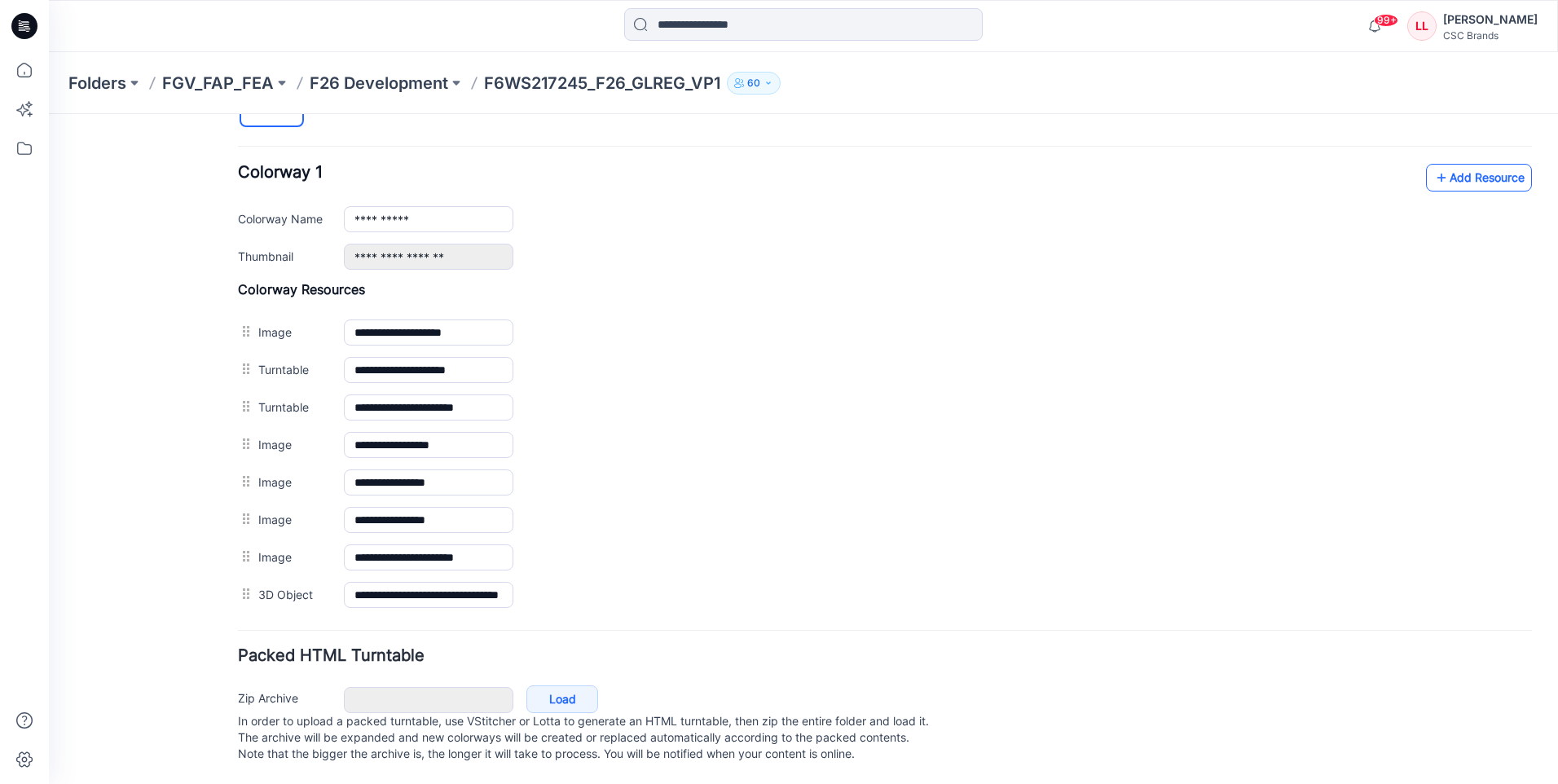
scroll to position [620, 0]
